Goal: Find specific page/section: Find specific page/section

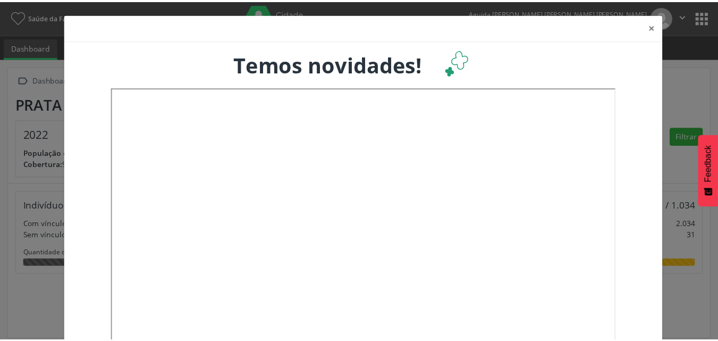
scroll to position [176, 237]
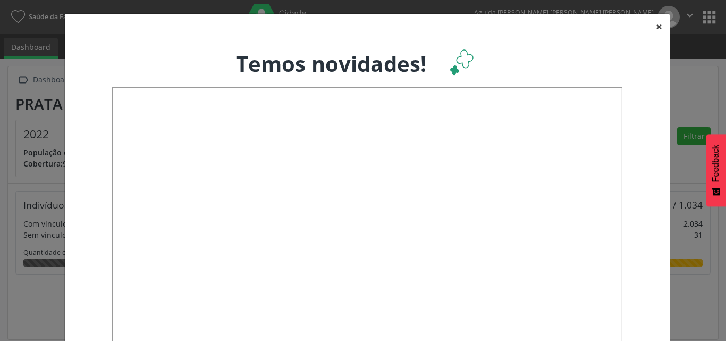
click at [653, 27] on button "×" at bounding box center [658, 27] width 21 height 26
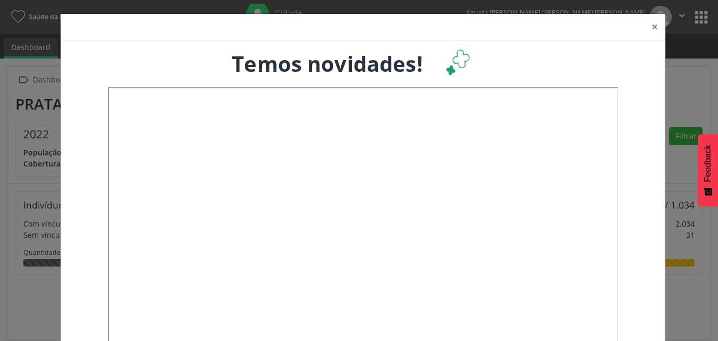
scroll to position [531082, 531024]
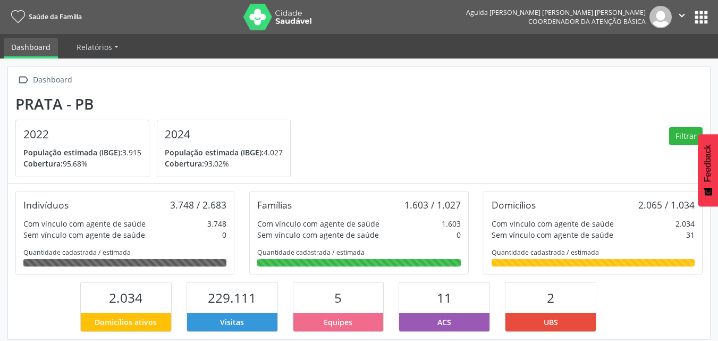
click at [695, 19] on button "apps" at bounding box center [701, 17] width 19 height 19
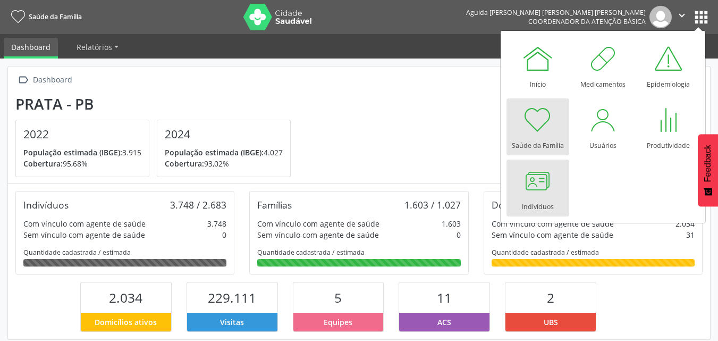
click at [547, 188] on div at bounding box center [538, 181] width 32 height 32
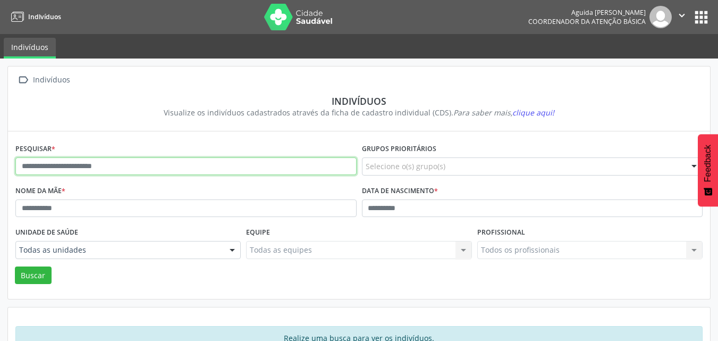
click at [196, 167] on input "text" at bounding box center [185, 166] width 341 height 18
type input "**********"
click at [15, 266] on button "Buscar" at bounding box center [33, 275] width 37 height 18
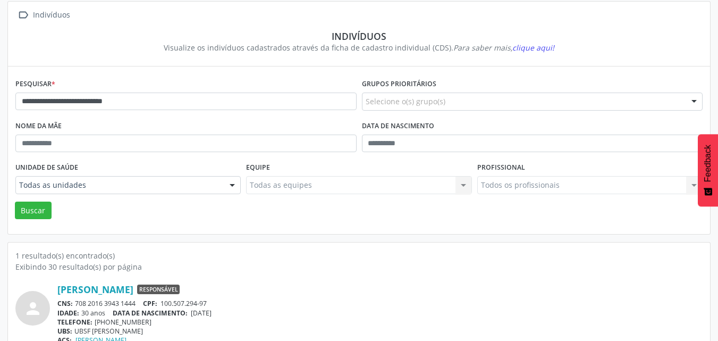
scroll to position [93, 0]
